Goal: Information Seeking & Learning: Check status

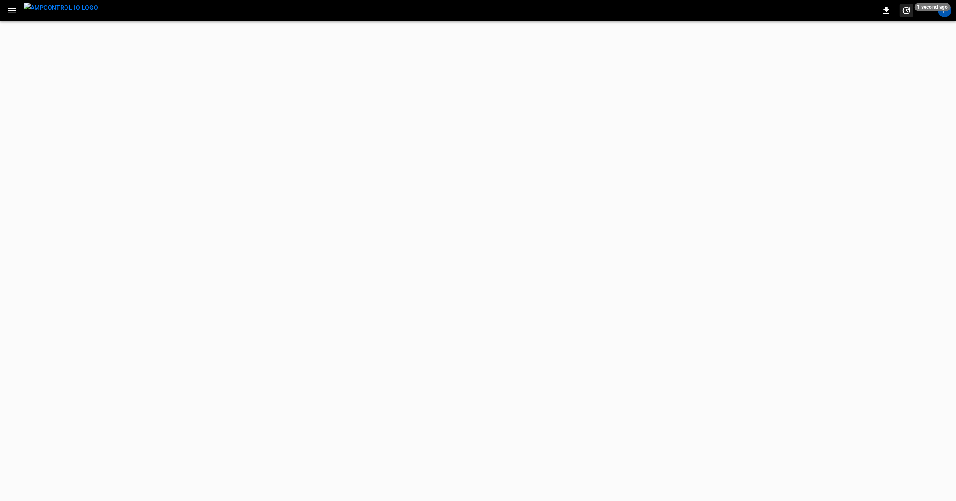
click at [947, 11] on span "1 second ago" at bounding box center [932, 7] width 36 height 8
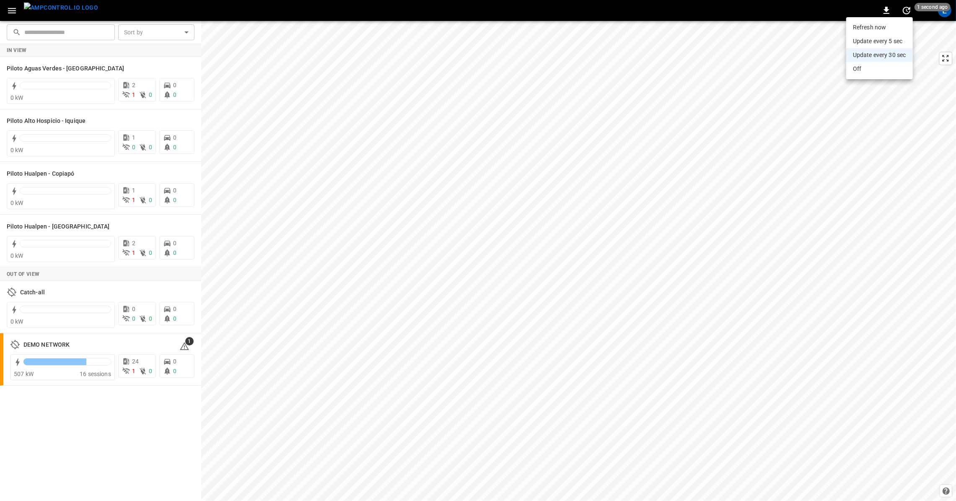
click at [800, 20] on div at bounding box center [478, 250] width 956 height 501
click at [946, 15] on div "L" at bounding box center [944, 10] width 13 height 13
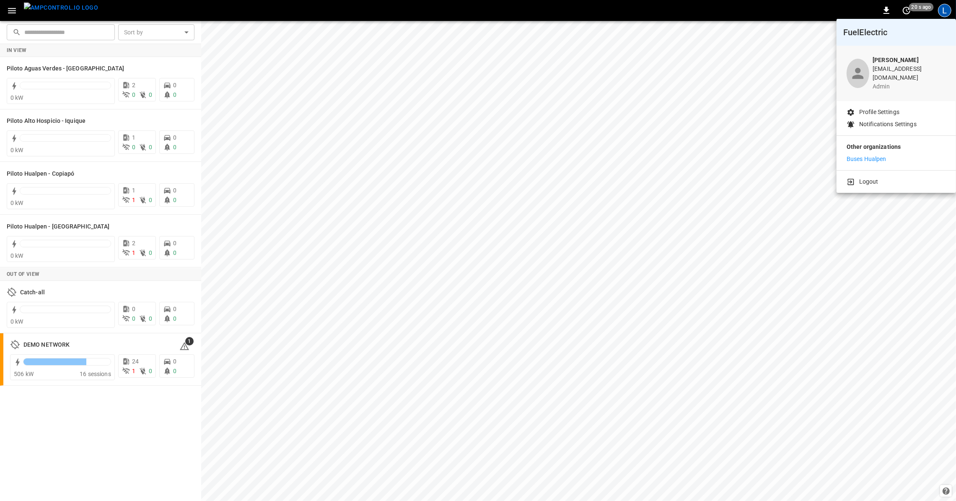
click at [16, 13] on div at bounding box center [478, 250] width 956 height 501
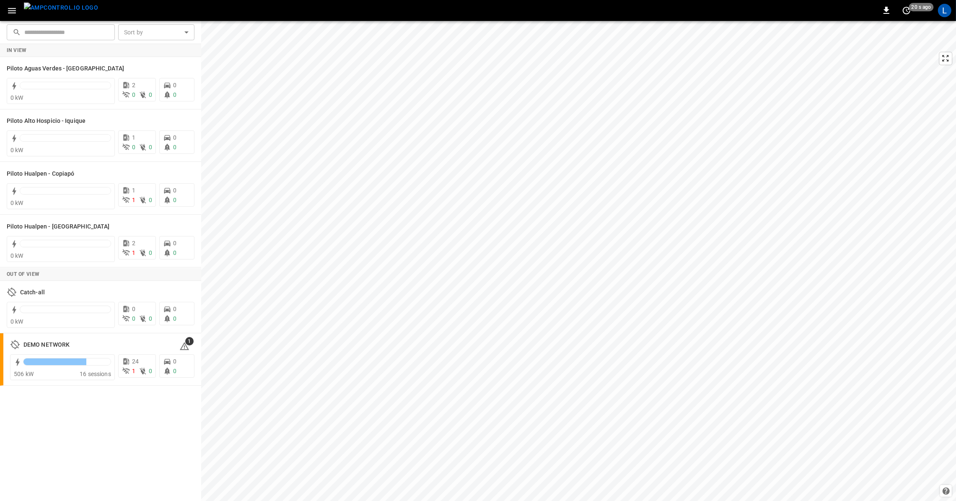
click at [15, 11] on icon "button" at bounding box center [12, 10] width 10 height 10
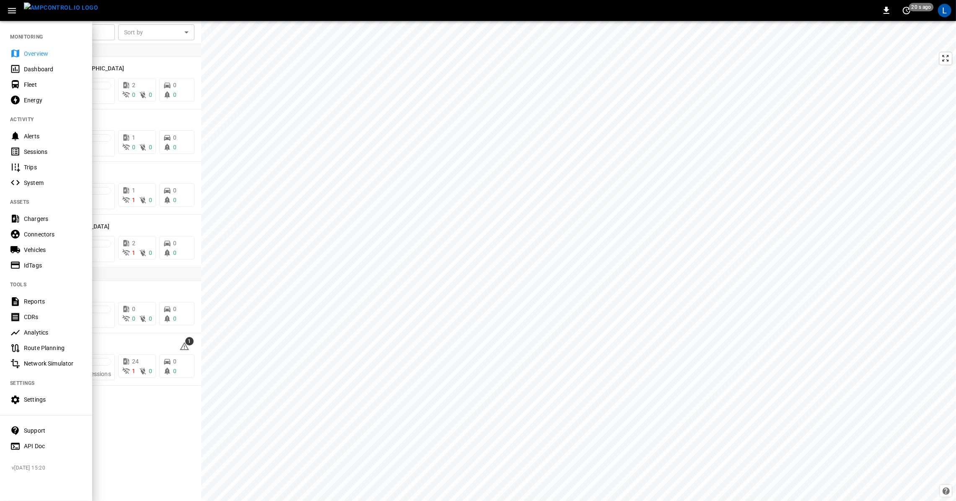
click at [34, 103] on div "Energy" at bounding box center [53, 100] width 58 height 8
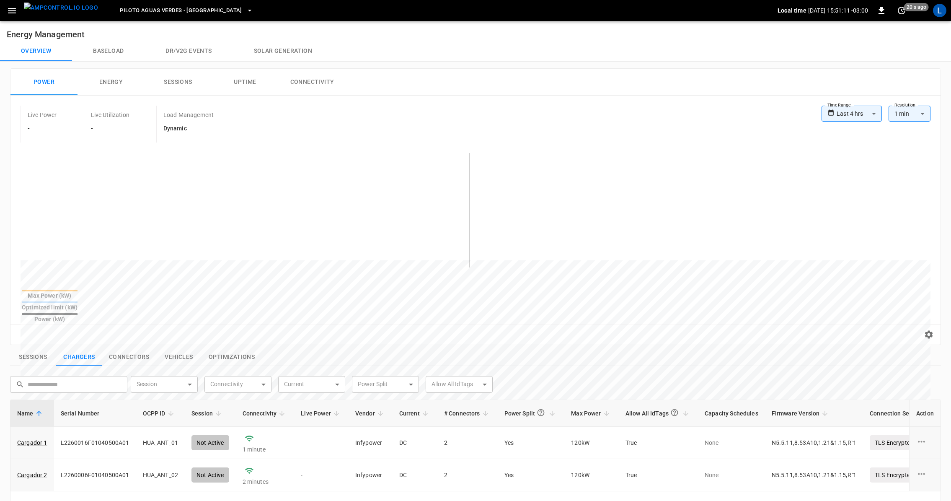
click at [855, 114] on body "**********" at bounding box center [475, 389] width 951 height 779
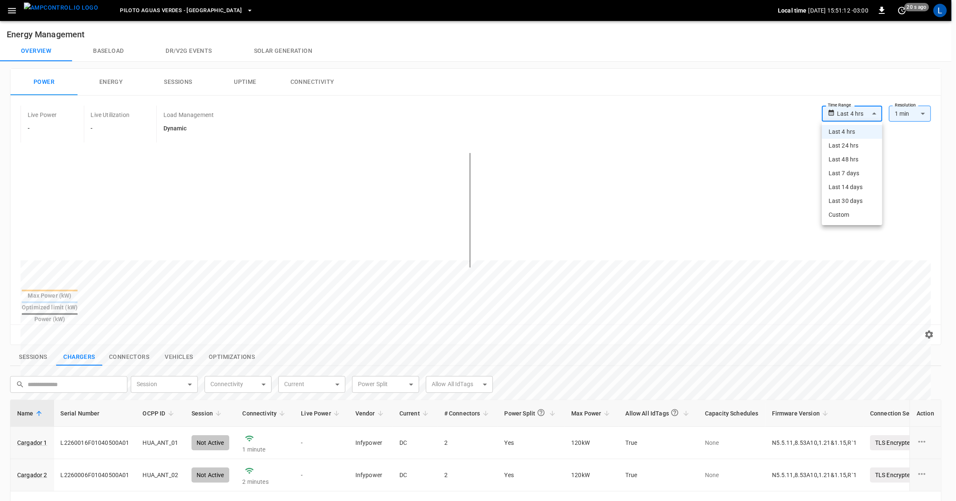
click at [859, 173] on li "Last 7 days" at bounding box center [851, 173] width 60 height 14
type input "**********"
type input "***"
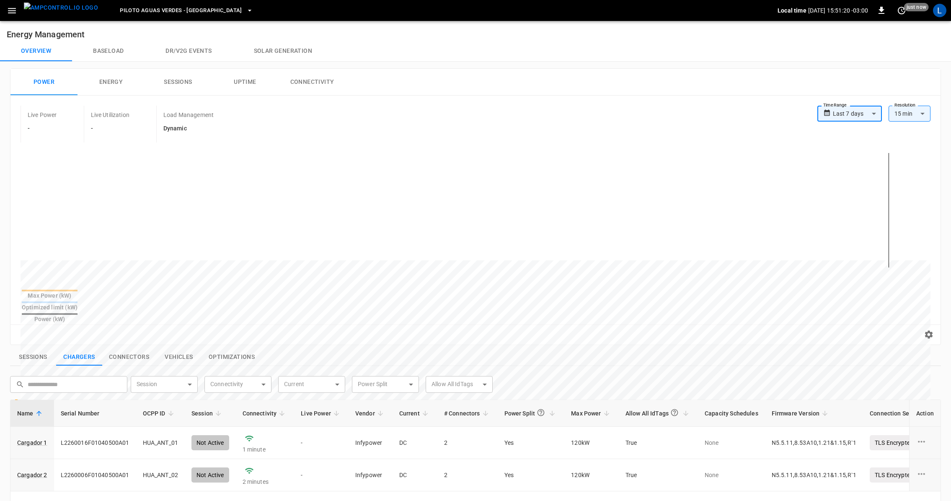
click at [194, 10] on span "Piloto Aguas Verdes - [GEOGRAPHIC_DATA]" at bounding box center [181, 11] width 122 height 10
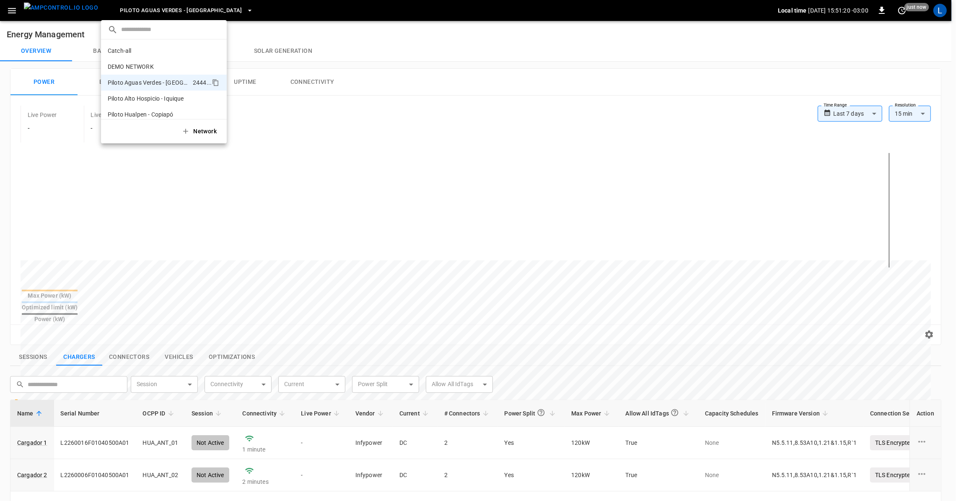
scroll to position [22, 0]
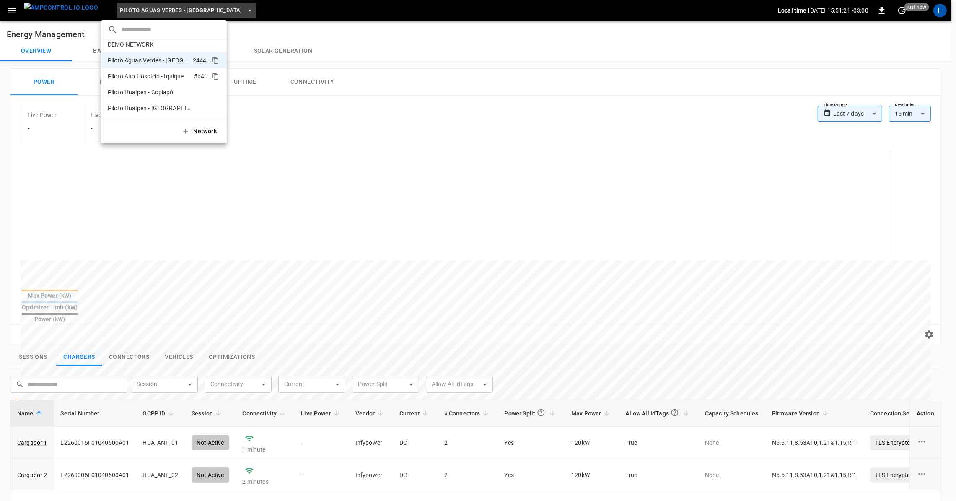
click at [168, 74] on p "Piloto Alto Hospicio - Iquique" at bounding box center [149, 76] width 83 height 8
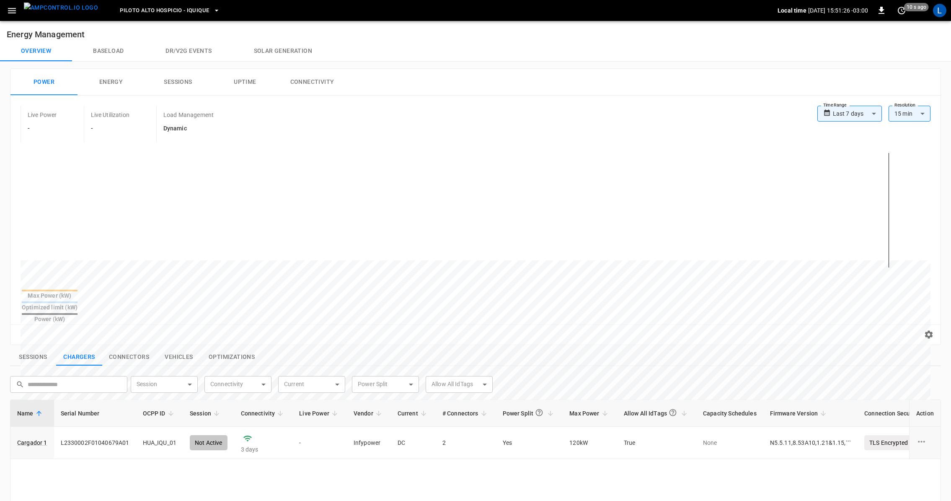
click at [189, 13] on span "Piloto Alto Hospicio - Iquique" at bounding box center [164, 11] width 89 height 10
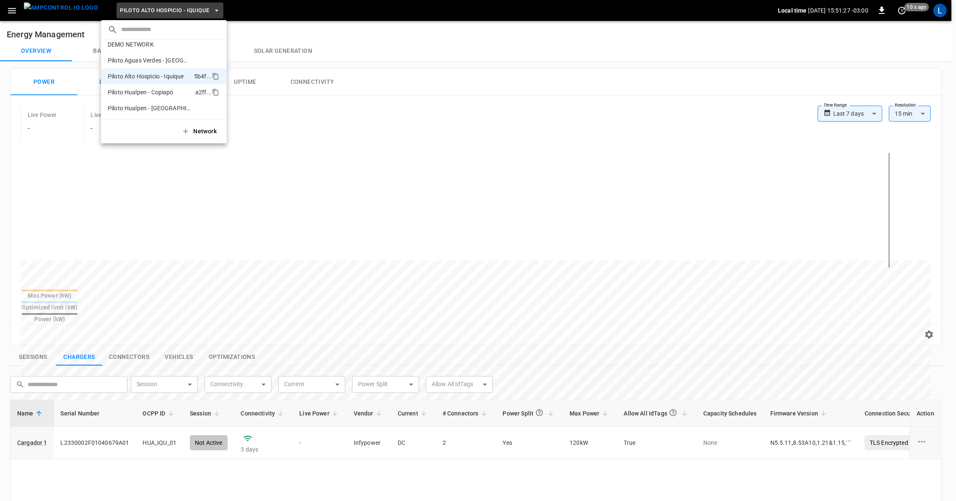
click at [162, 89] on p "Piloto Hualpen - Copiapó" at bounding box center [150, 92] width 84 height 8
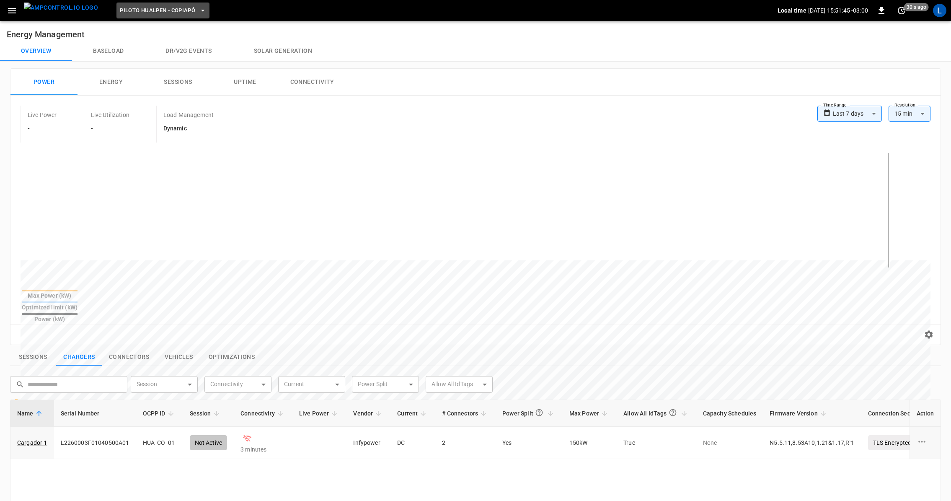
click at [168, 15] on span "Piloto Hualpen - Copiapó" at bounding box center [157, 11] width 75 height 10
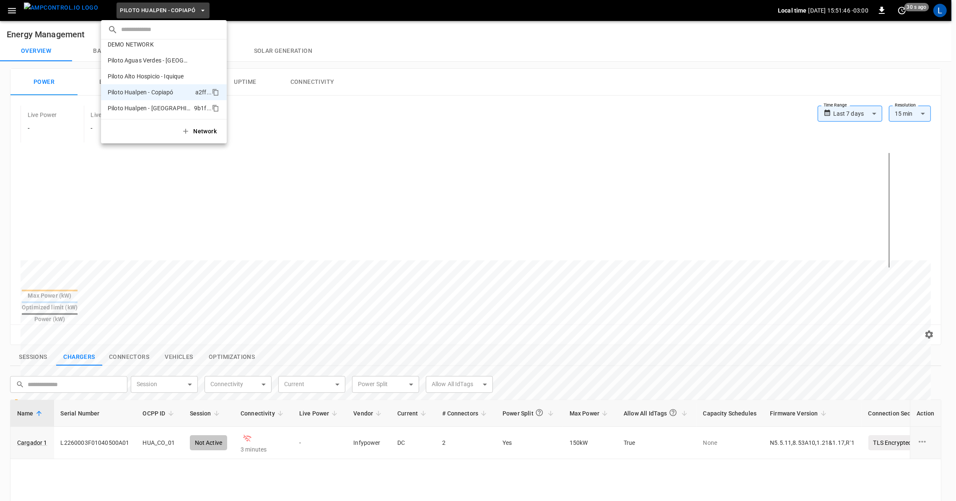
click at [171, 110] on p "Piloto Hualpen - [GEOGRAPHIC_DATA]" at bounding box center [149, 108] width 83 height 8
